Goal: Transaction & Acquisition: Purchase product/service

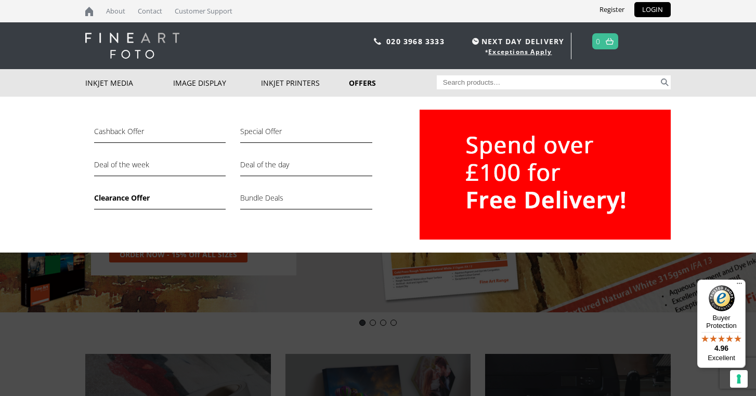
click at [128, 199] on link "Clearance Offer" at bounding box center [160, 201] width 132 height 18
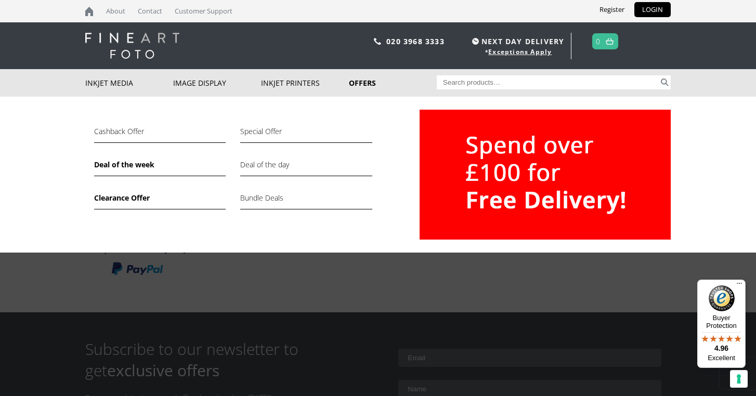
click at [139, 161] on link "Deal of the week" at bounding box center [160, 168] width 132 height 18
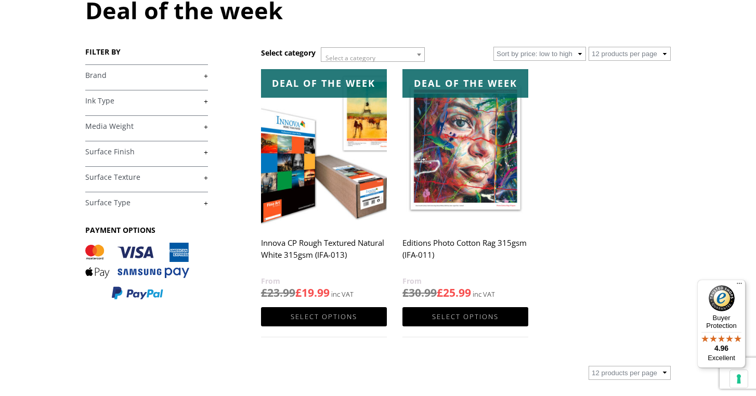
scroll to position [130, 0]
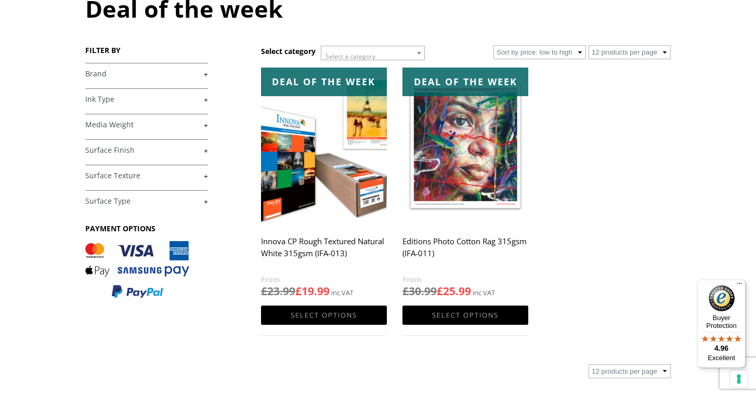
click at [491, 175] on img at bounding box center [465, 147] width 126 height 158
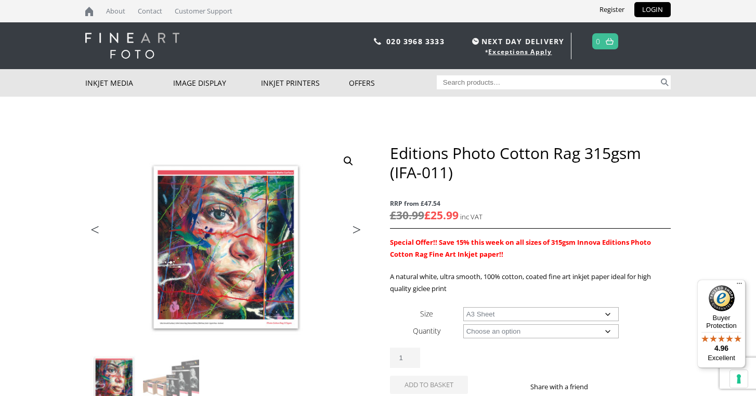
select select "a3-sheet"
select select "25-sheets"
select select "a3-sheet"
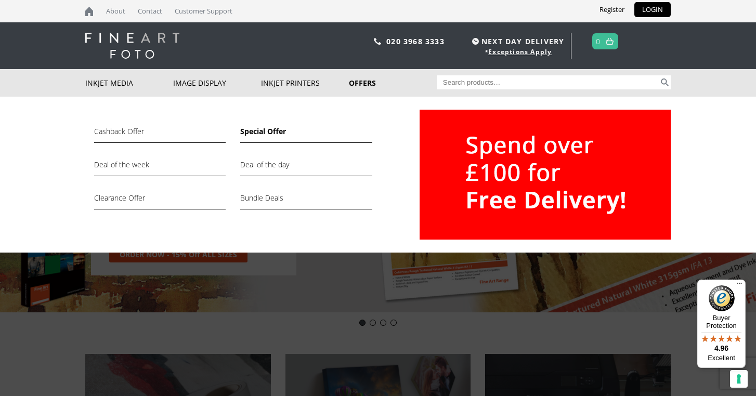
click at [262, 133] on link "Special Offer" at bounding box center [306, 134] width 132 height 18
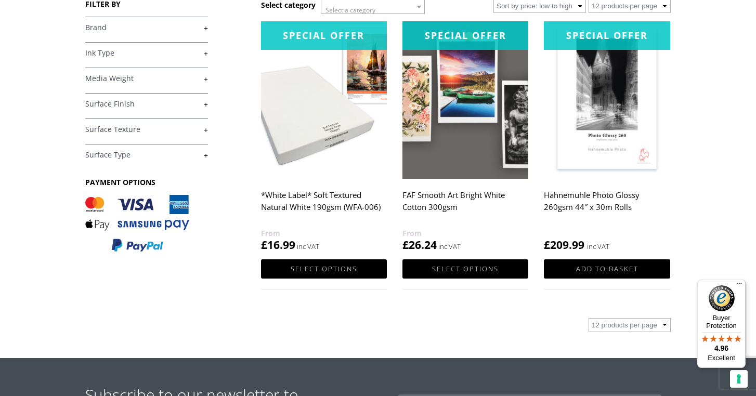
scroll to position [182, 0]
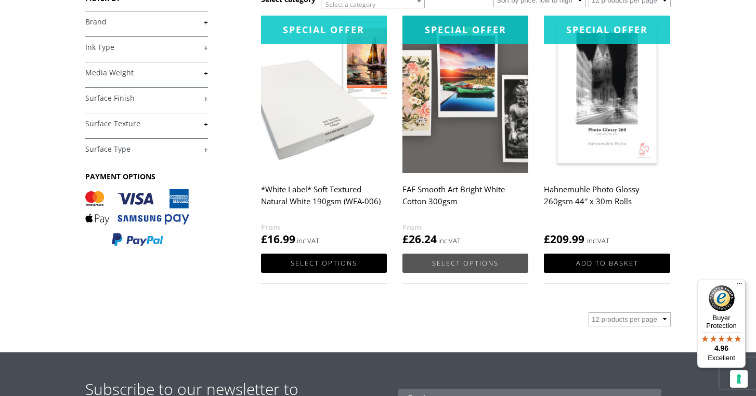
click at [460, 265] on link "Select options" at bounding box center [465, 263] width 126 height 19
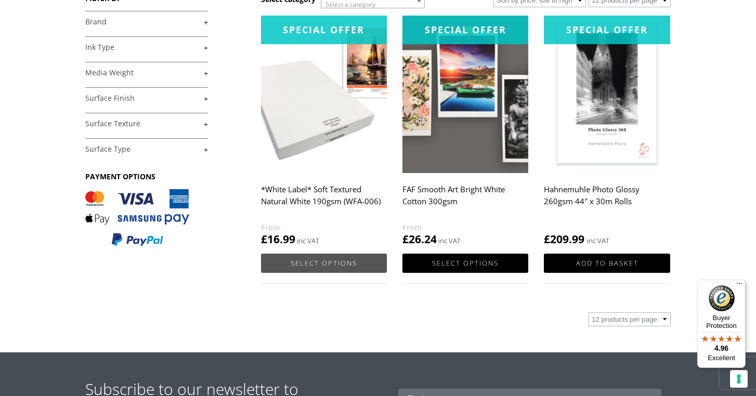
click at [308, 264] on link "Select options" at bounding box center [324, 263] width 126 height 19
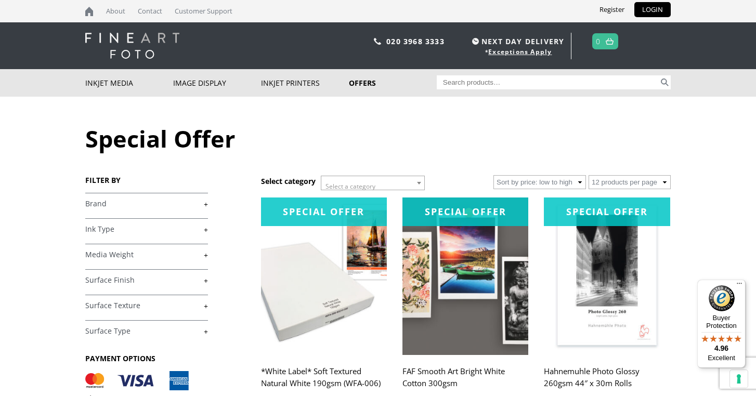
scroll to position [0, 0]
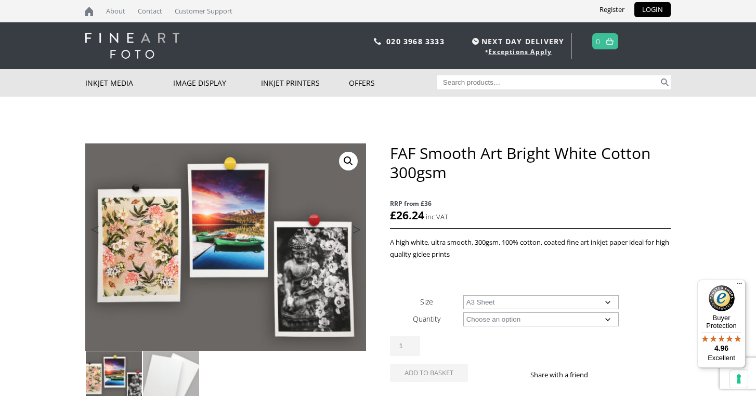
select select "a3-sheet"
select select "25-sheets"
select select "a3-sheet"
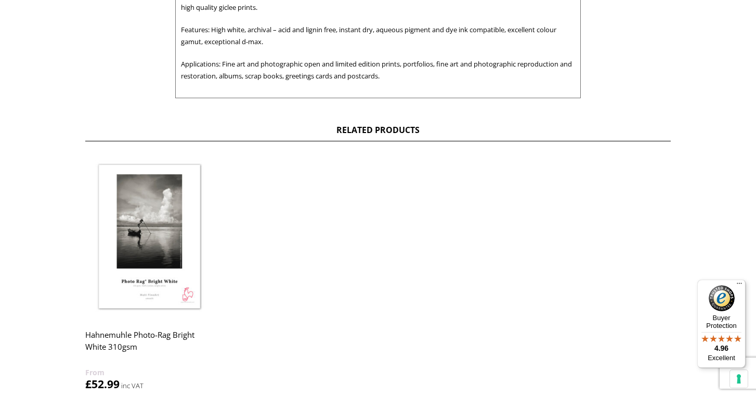
scroll to position [490, 0]
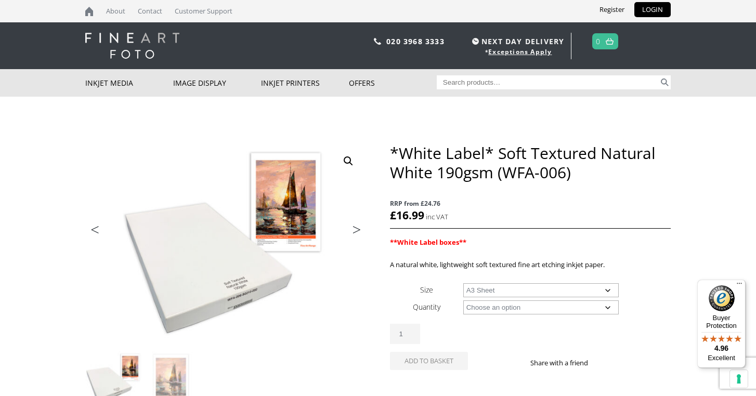
select select "a3-sheet"
select select "25-sheets"
select select "a3-sheet"
